Goal: Task Accomplishment & Management: Manage account settings

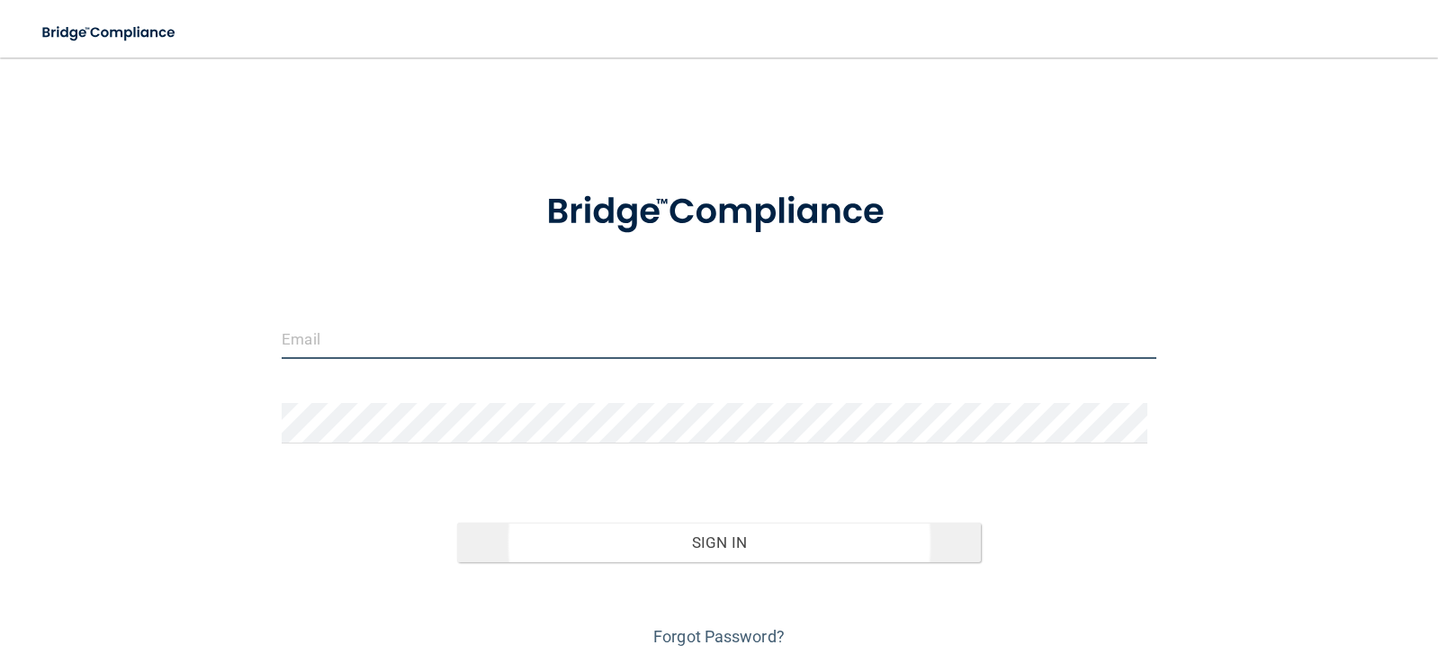
type input "[EMAIL_ADDRESS][DOMAIN_NAME]"
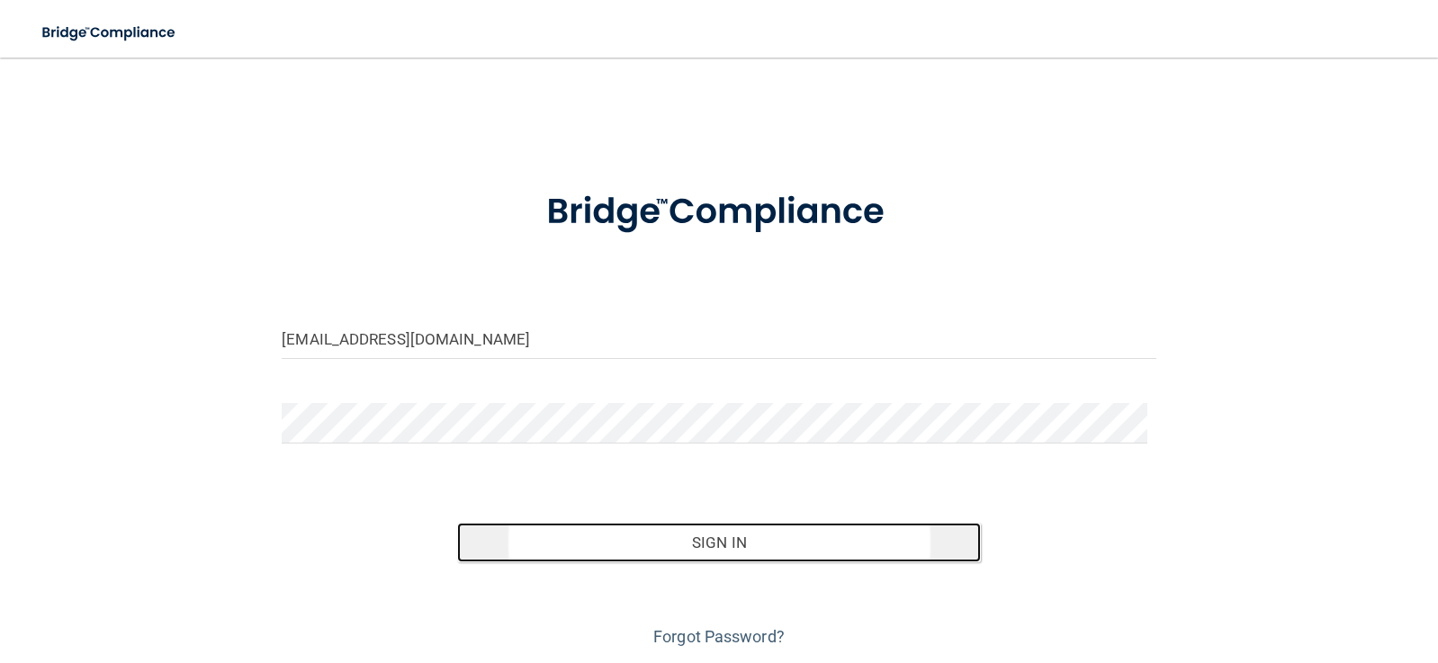
click at [690, 544] on button "Sign In" at bounding box center [719, 543] width 525 height 40
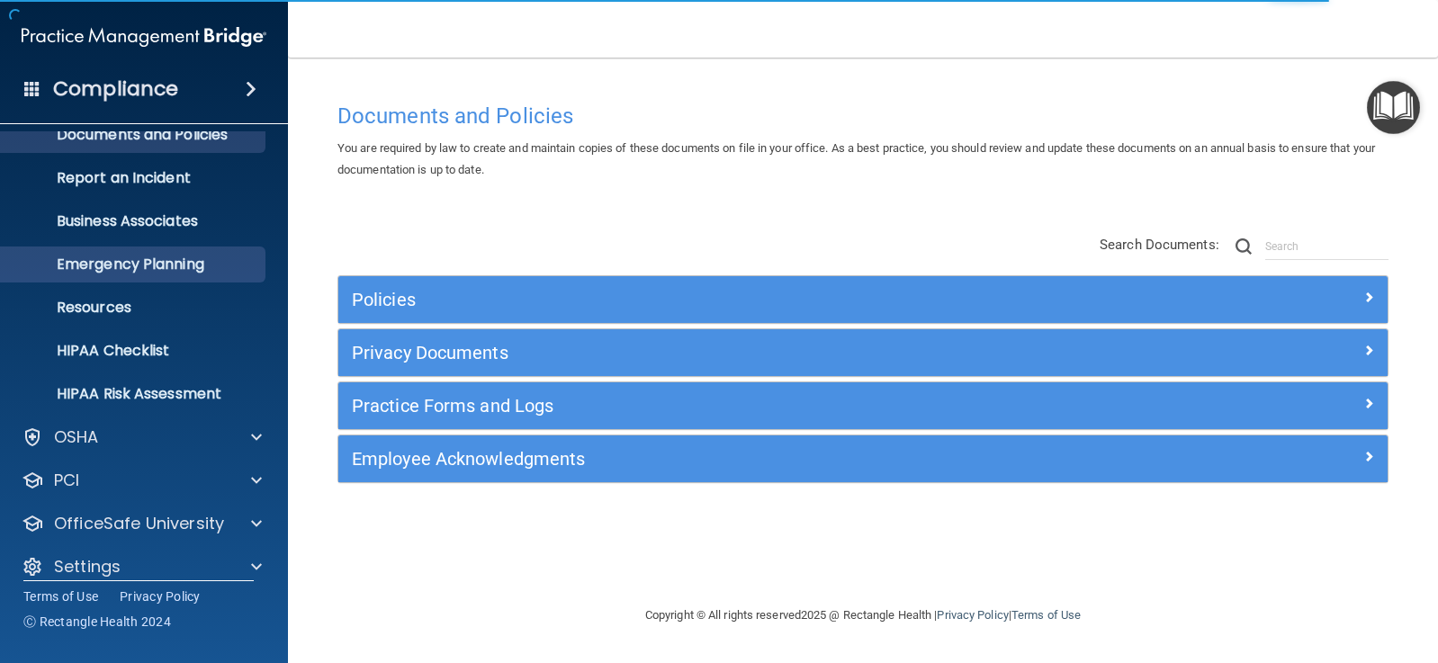
scroll to position [84, 0]
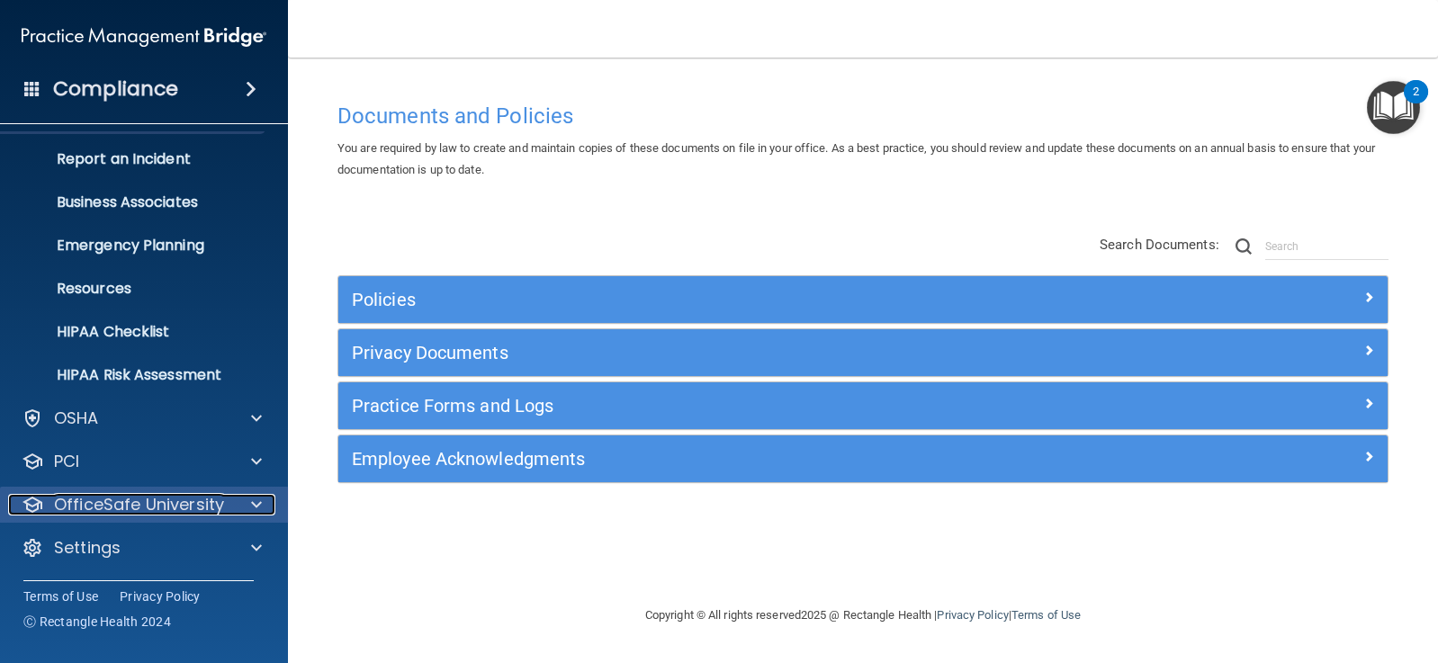
click at [133, 506] on p "OfficeSafe University" at bounding box center [139, 505] width 170 height 22
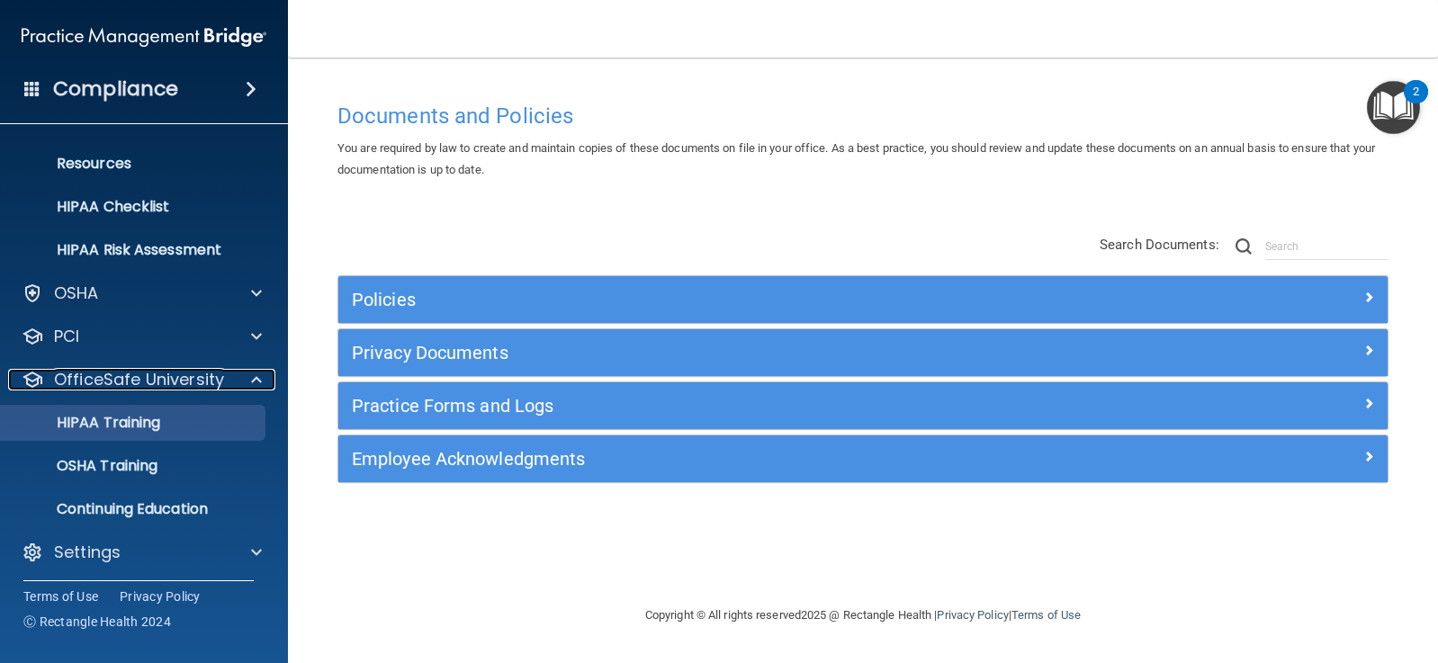
scroll to position [213, 0]
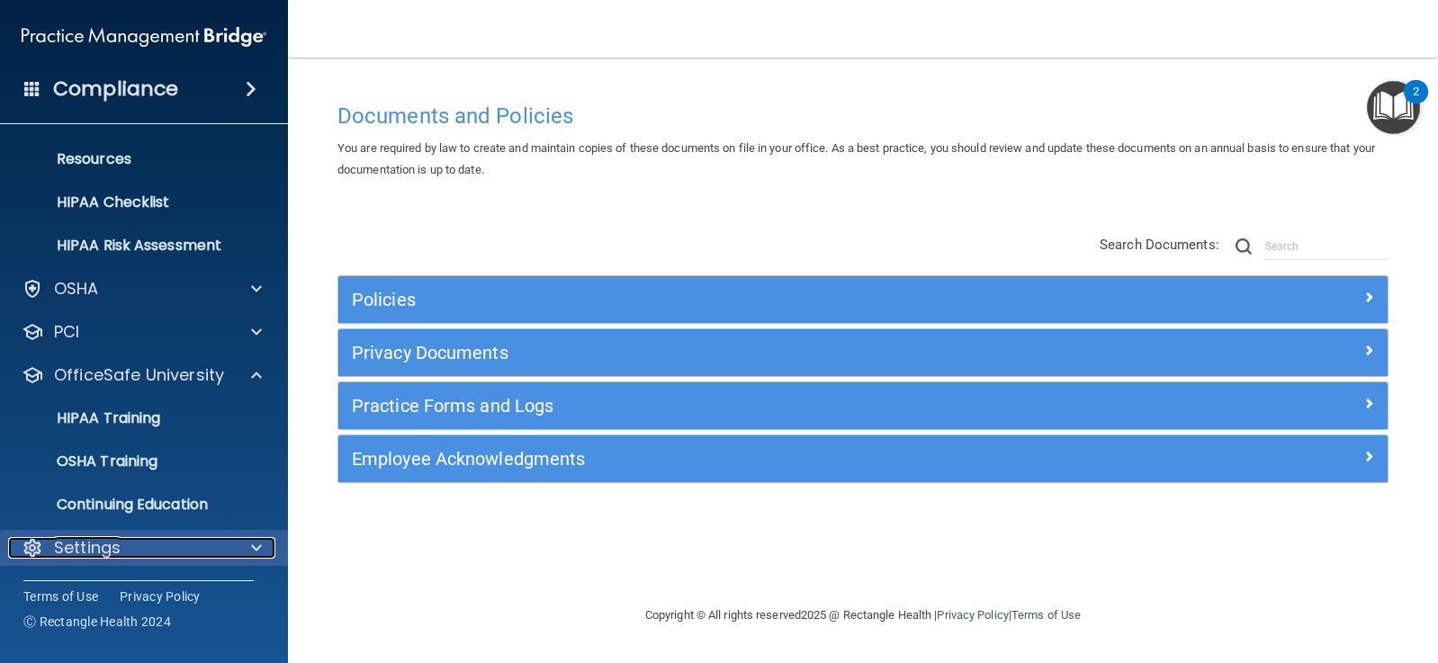
click at [119, 541] on p "Settings" at bounding box center [87, 548] width 67 height 22
click at [82, 549] on p "Settings" at bounding box center [87, 548] width 67 height 22
click at [256, 542] on span at bounding box center [256, 548] width 11 height 22
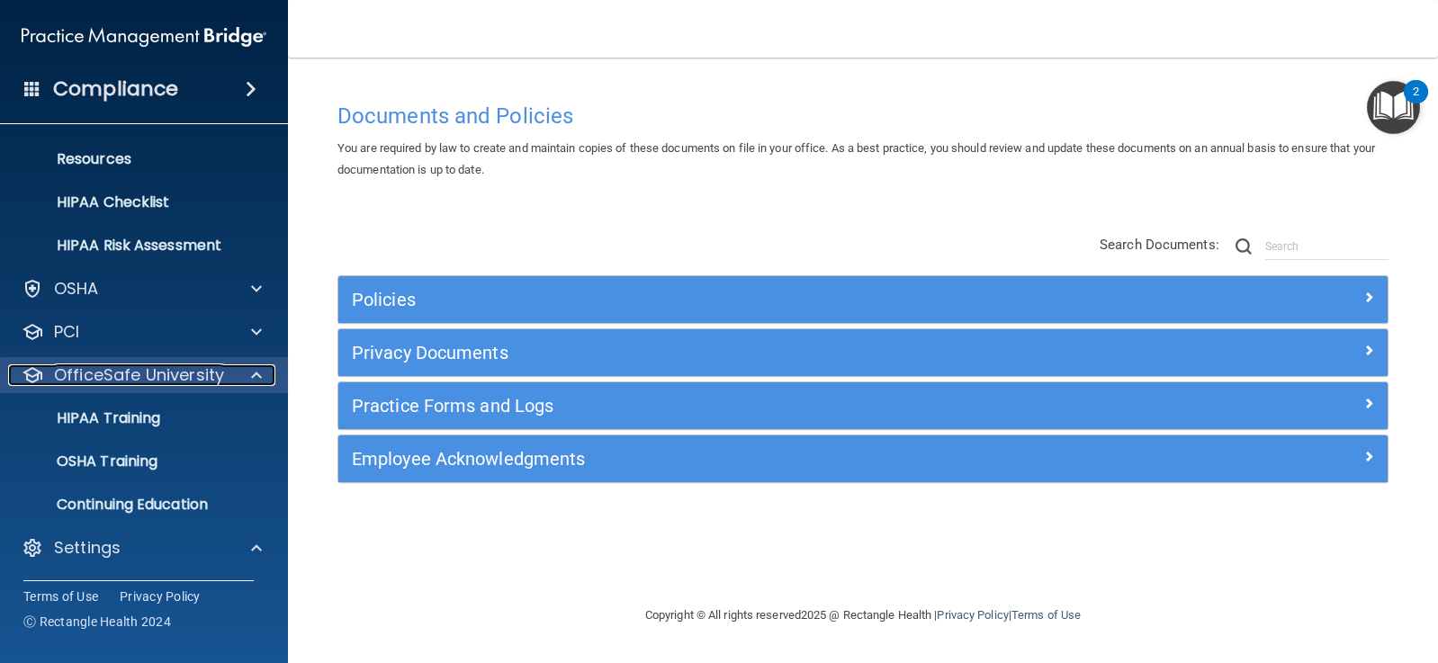
click at [143, 372] on p "OfficeSafe University" at bounding box center [139, 375] width 170 height 22
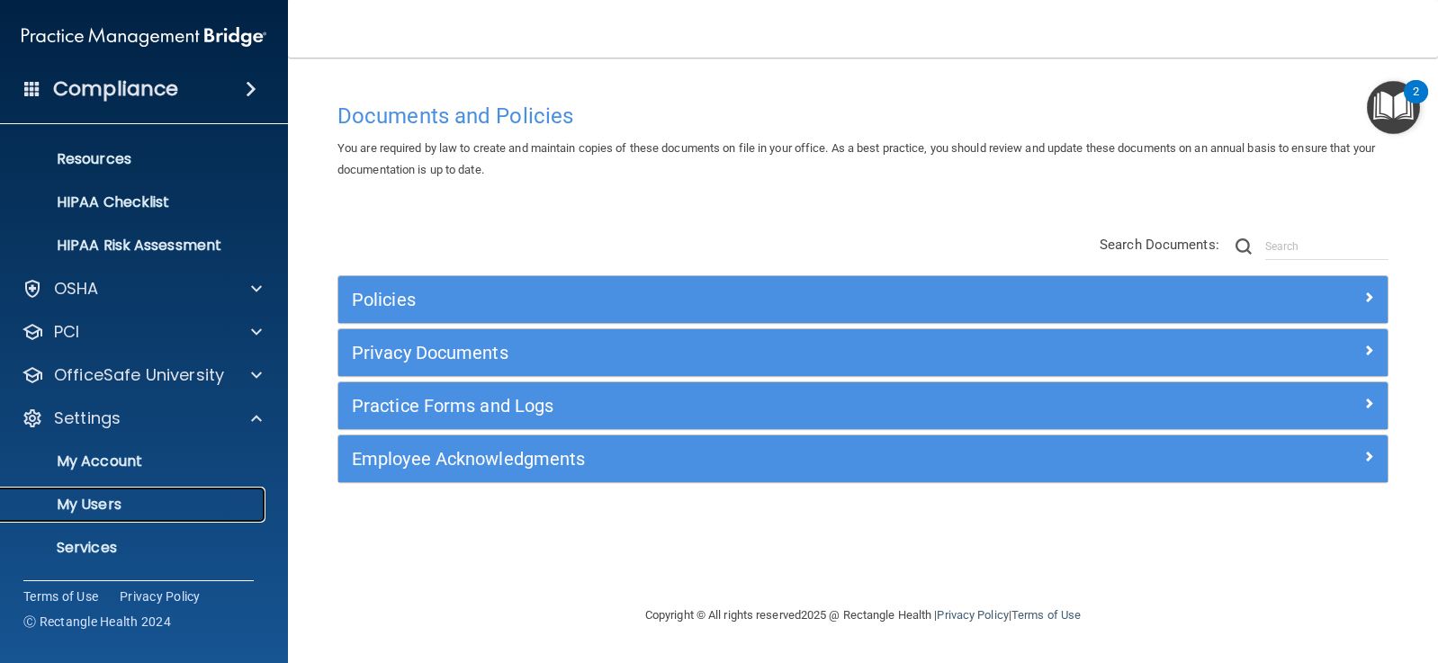
click at [95, 500] on p "My Users" at bounding box center [135, 505] width 246 height 18
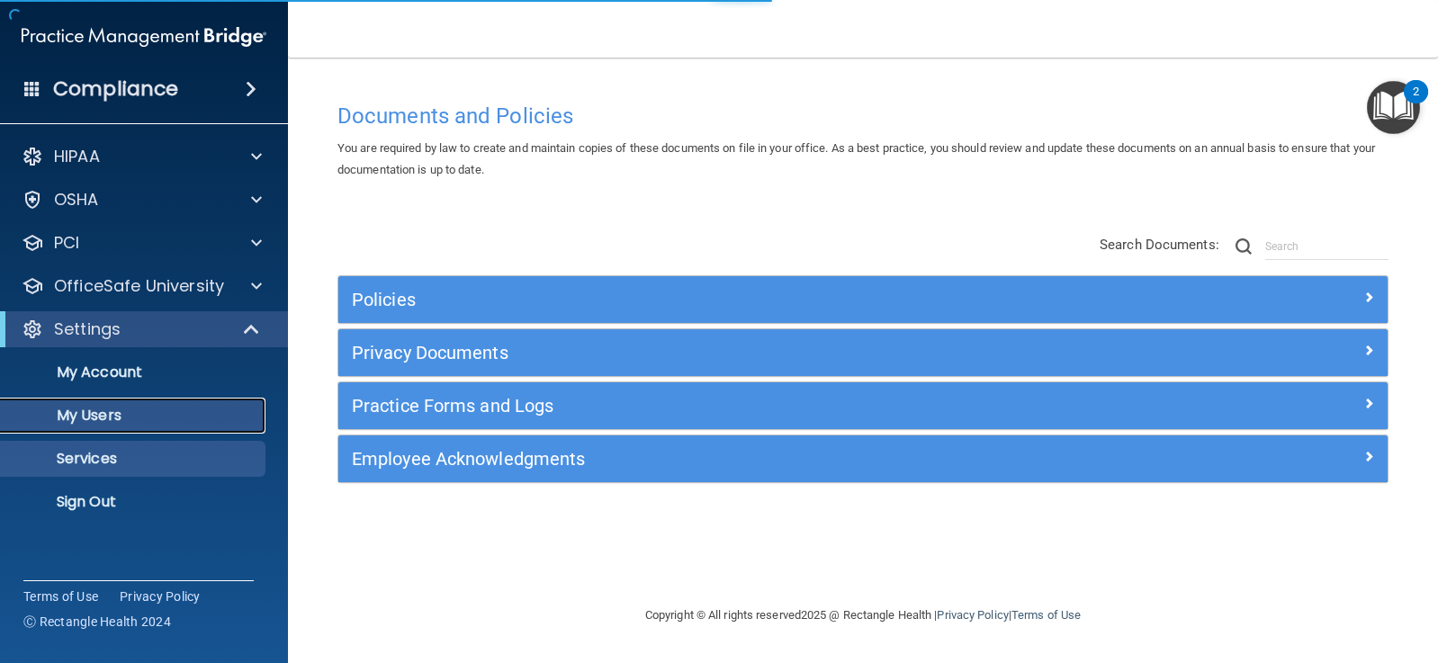
select select "20"
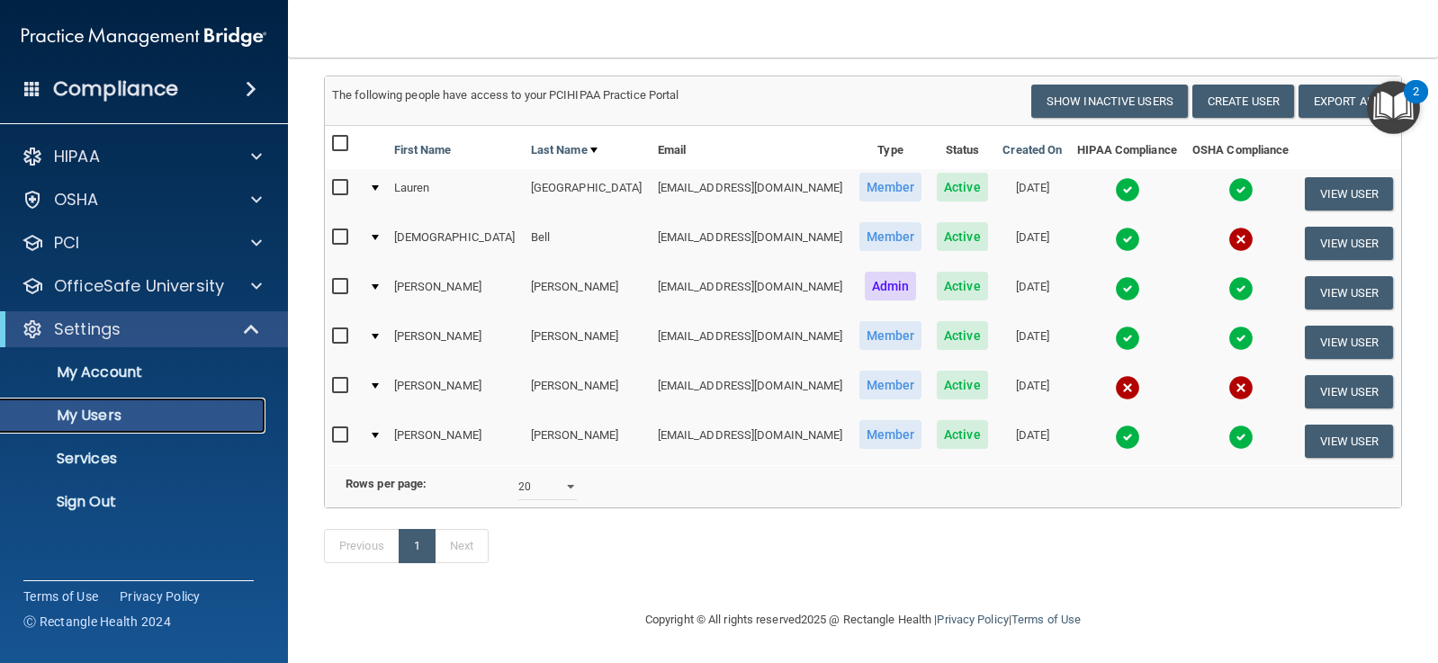
scroll to position [133, 0]
click at [1332, 375] on button "View User" at bounding box center [1349, 391] width 89 height 33
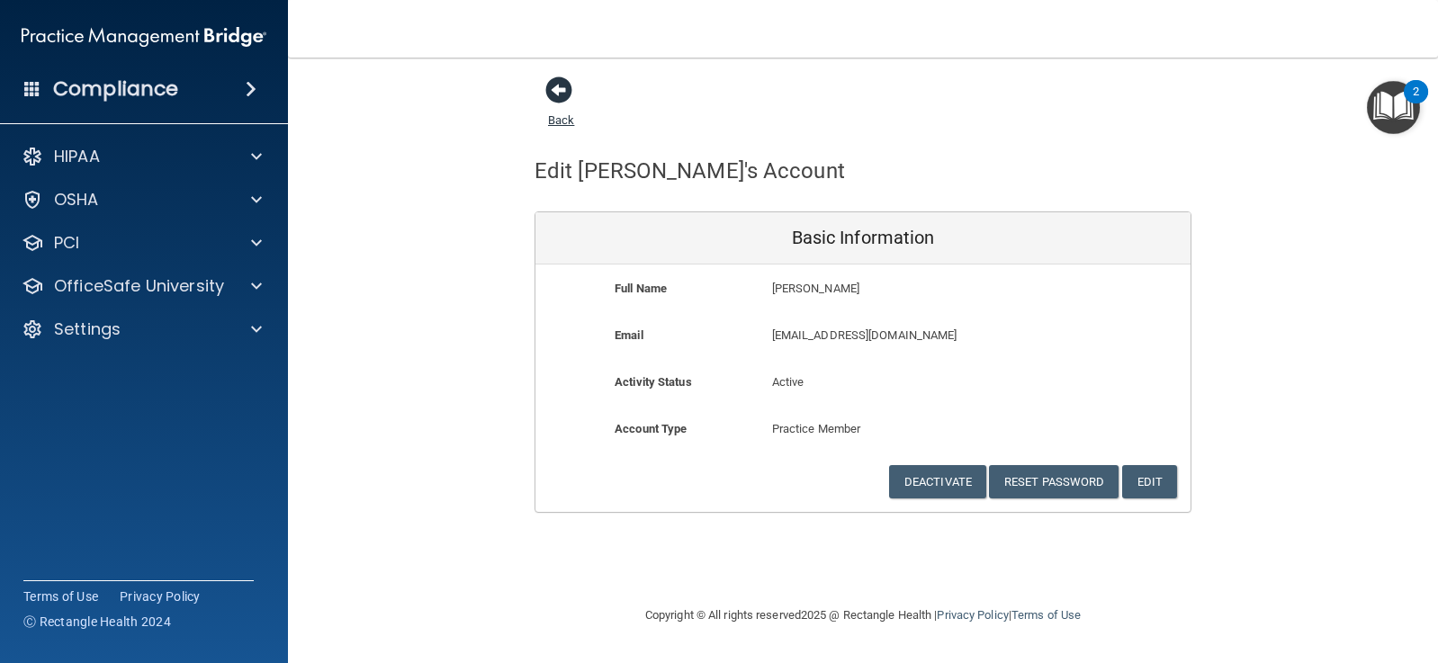
click at [562, 91] on span at bounding box center [558, 89] width 27 height 27
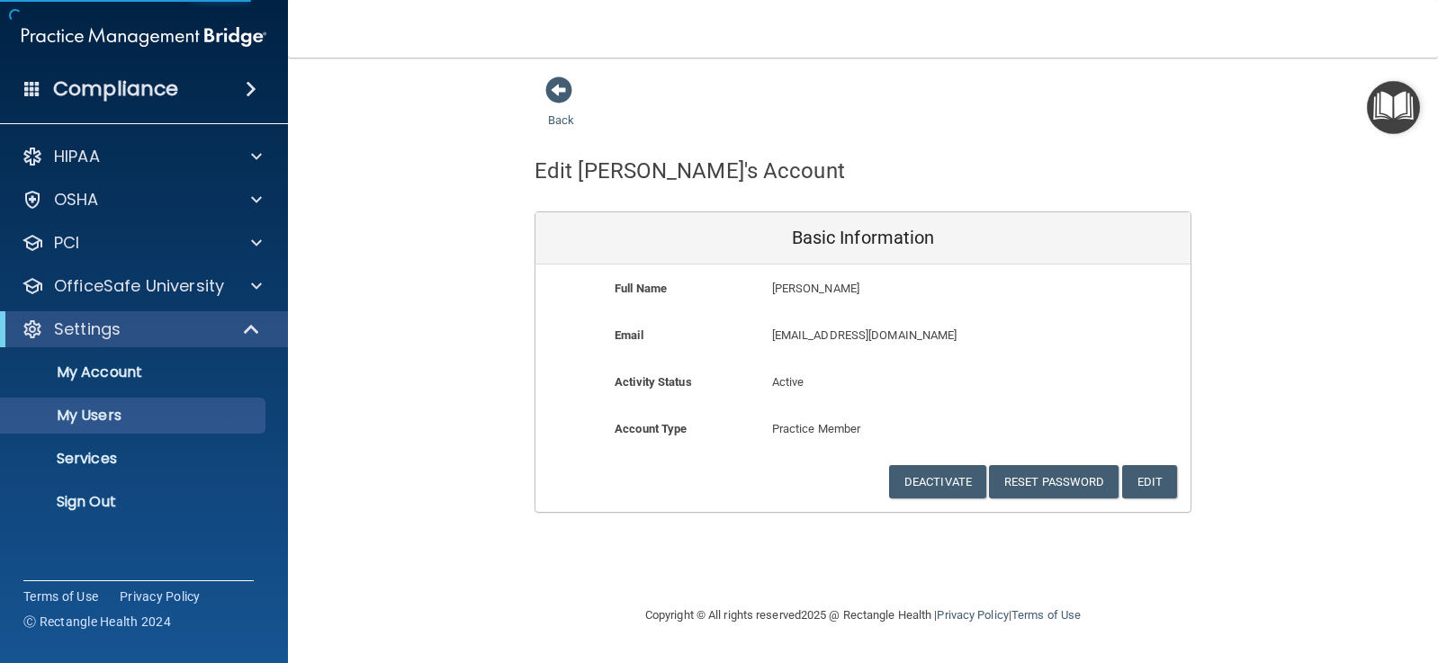
select select "20"
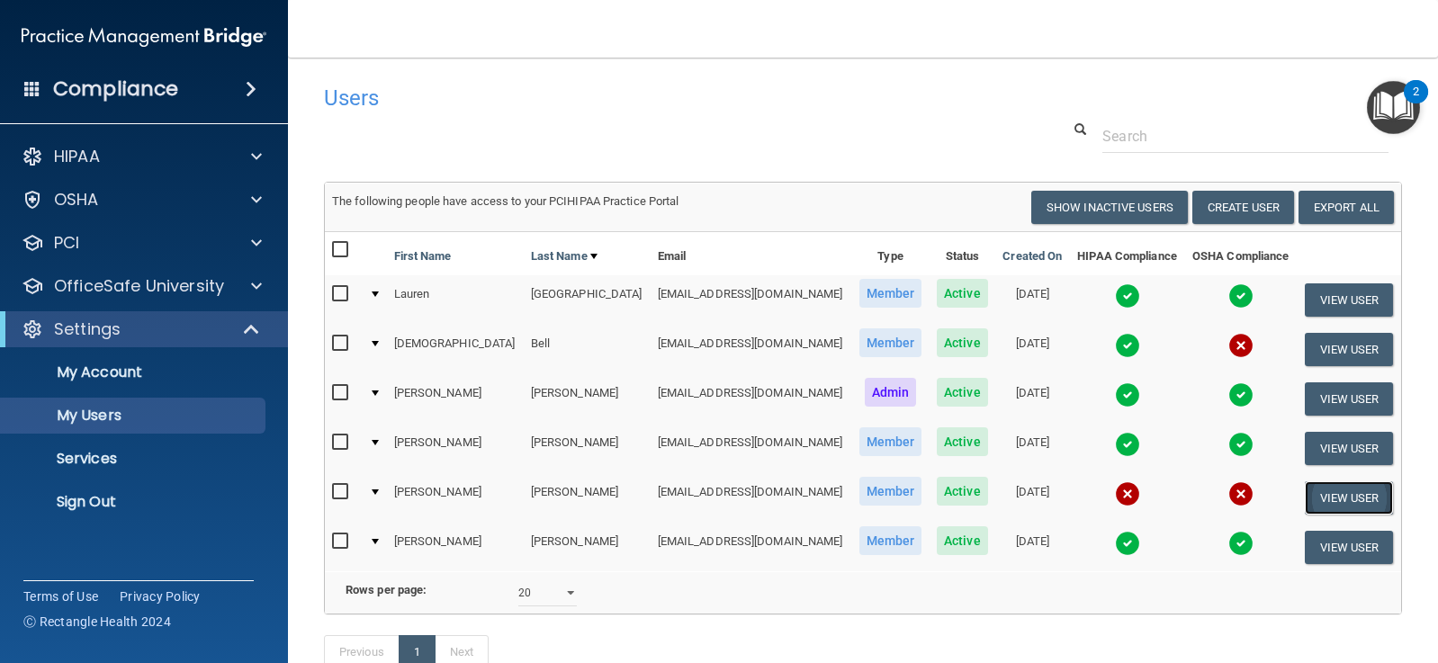
click at [1305, 493] on button "View User" at bounding box center [1349, 497] width 89 height 33
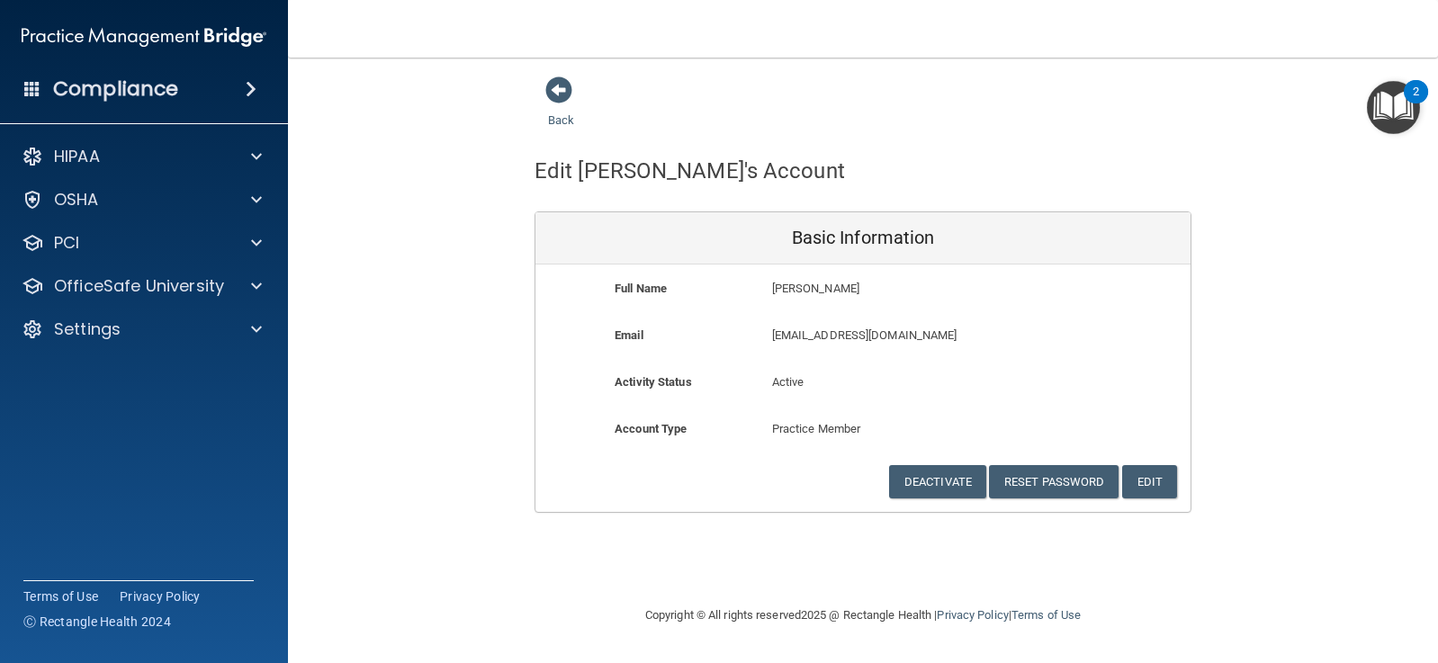
click at [1395, 107] on img "Open Resource Center, 2 new notifications" at bounding box center [1393, 107] width 53 height 53
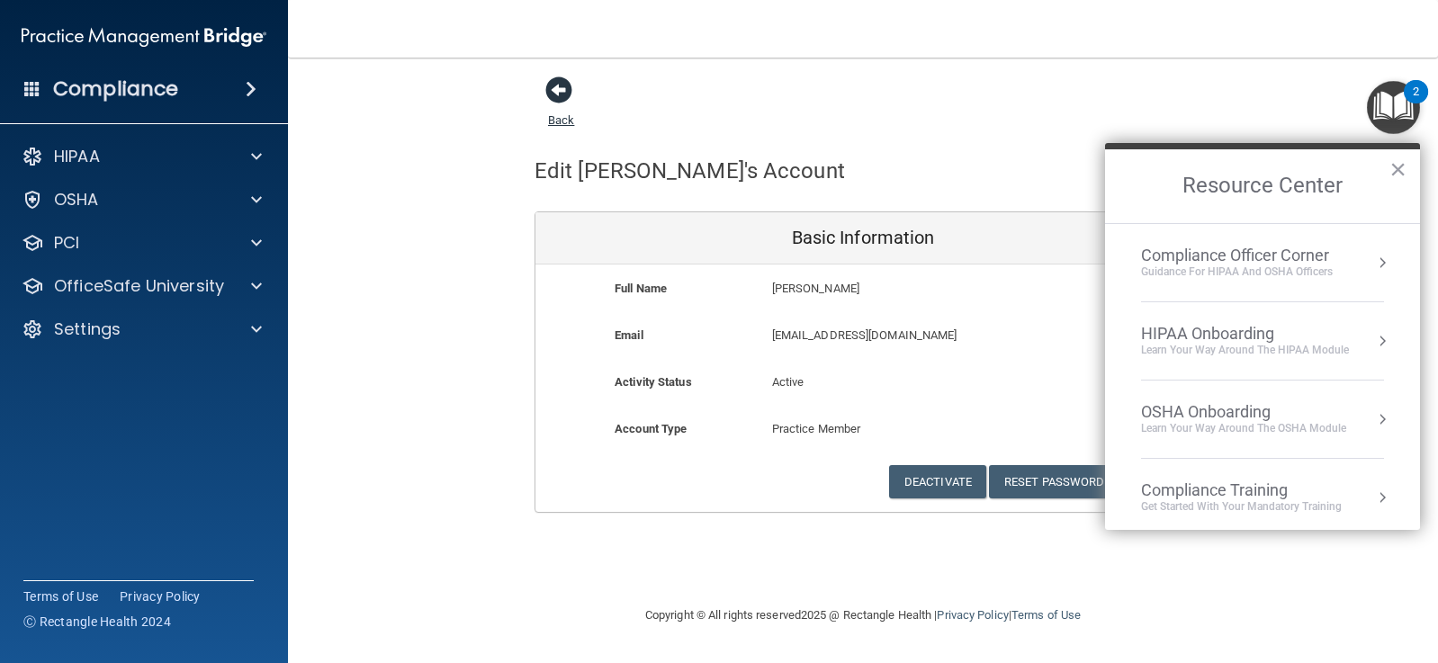
click at [562, 84] on span at bounding box center [558, 89] width 27 height 27
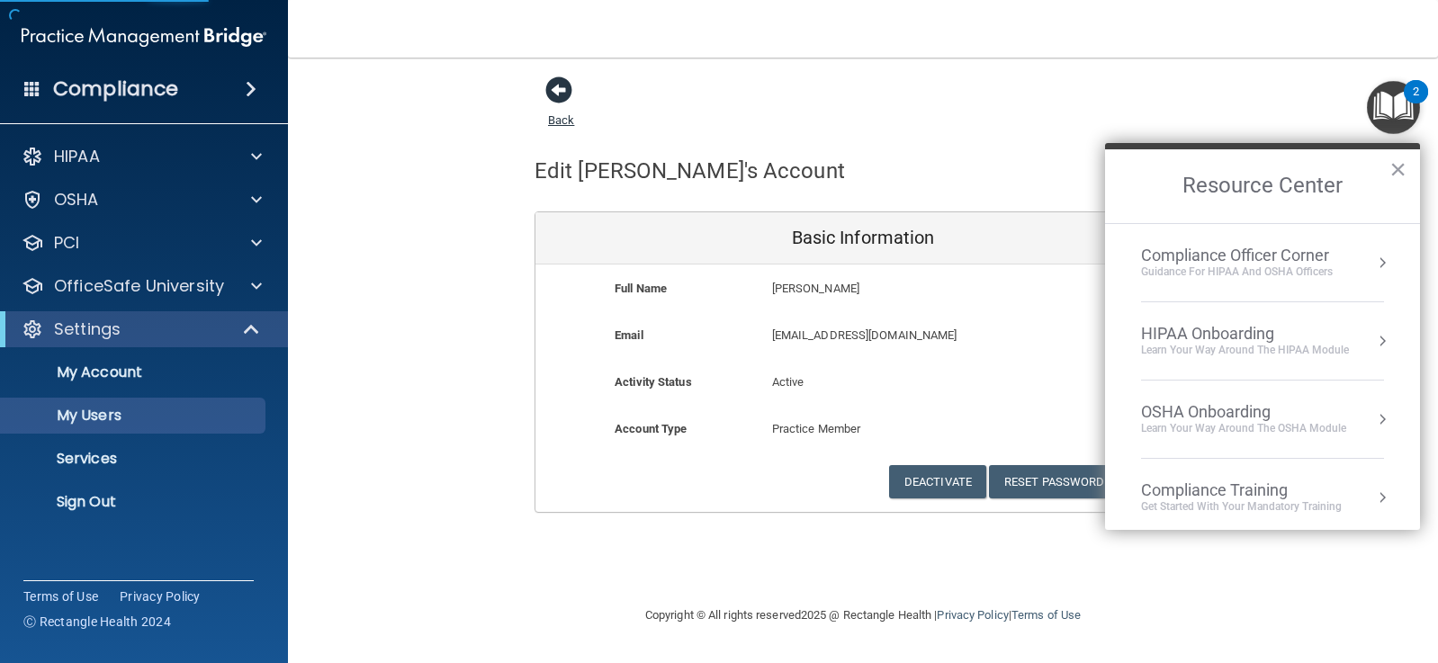
select select "20"
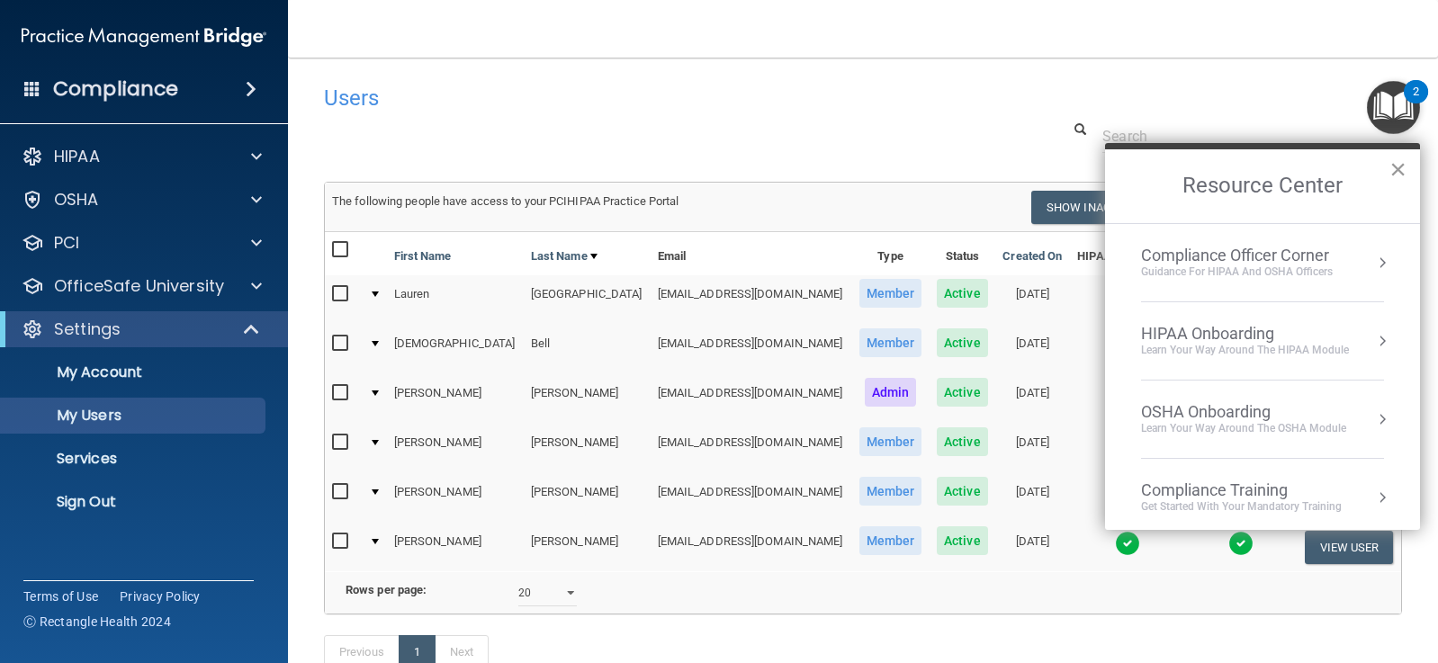
click at [1389, 166] on button "×" at bounding box center [1397, 169] width 17 height 29
